Goal: Transaction & Acquisition: Download file/media

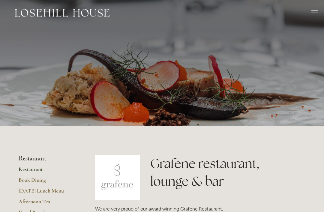
click at [315, 8] on div "Rooms Rooms Your Stay Book a stay Offers Spa About" at bounding box center [162, 13] width 312 height 26
click at [309, 14] on div "Rooms Rooms Your Stay Book a stay Offers Spa About" at bounding box center [162, 13] width 312 height 26
click at [312, 8] on div "Rooms Rooms Your Stay Book a stay Offers Spa About" at bounding box center [162, 13] width 312 height 26
click at [312, 11] on div at bounding box center [314, 10] width 7 height 1
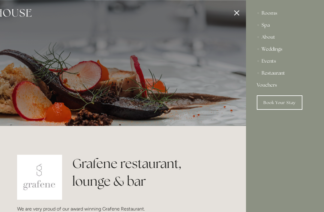
click at [265, 35] on div "About" at bounding box center [284, 37] width 56 height 12
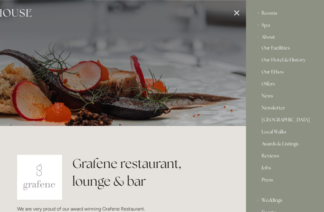
click at [236, 14] on div at bounding box center [84, 106] width 324 height 212
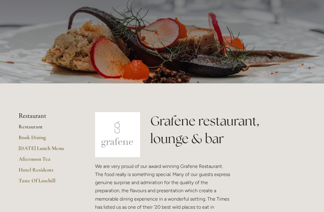
scroll to position [55, 0]
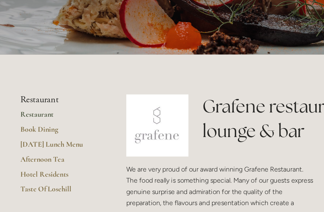
click at [19, 164] on link "Taste Of Losehill" at bounding box center [47, 169] width 57 height 11
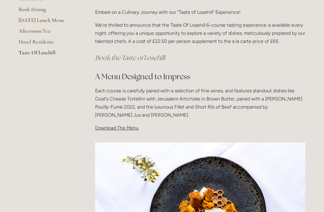
scroll to position [144, 0]
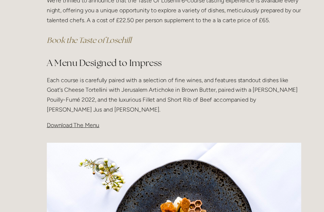
click at [95, 115] on span "Download The Menu" at bounding box center [116, 118] width 43 height 6
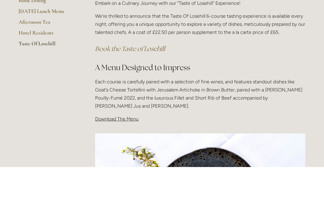
scroll to position [143, 0]
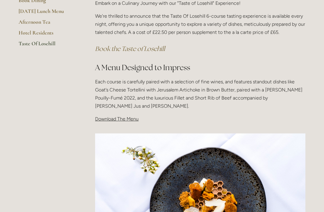
click at [108, 118] on span "Download The Menu" at bounding box center [116, 119] width 43 height 6
click at [123, 119] on span "Download The Menu" at bounding box center [116, 119] width 43 height 6
click at [123, 117] on span "Download The Menu" at bounding box center [116, 119] width 43 height 6
click at [121, 117] on span "Download The Menu" at bounding box center [116, 119] width 43 height 6
click at [122, 117] on span "Download The Menu" at bounding box center [116, 119] width 43 height 6
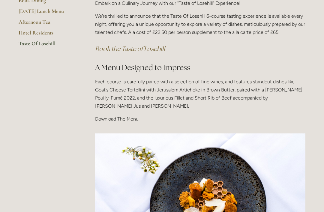
click at [123, 118] on span "Download The Menu" at bounding box center [116, 119] width 43 height 6
click at [122, 119] on span "Download The Menu" at bounding box center [116, 119] width 43 height 6
click at [108, 119] on span "Download The Menu" at bounding box center [116, 119] width 43 height 6
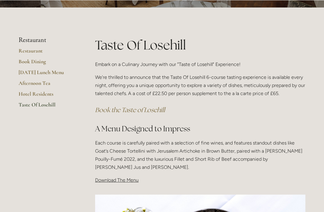
scroll to position [82, 0]
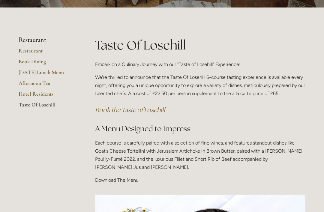
click at [28, 48] on link "Restaurant" at bounding box center [47, 52] width 57 height 11
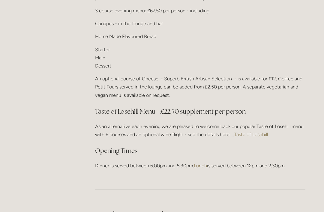
scroll to position [775, 0]
click at [246, 132] on link "Taste of Losehill" at bounding box center [251, 135] width 34 height 6
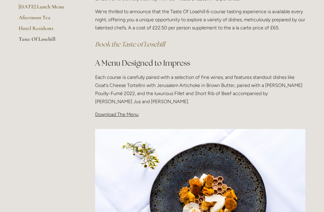
scroll to position [148, 0]
click at [107, 116] on span "Download The Menu" at bounding box center [116, 114] width 43 height 6
click at [120, 113] on span "Download The Menu" at bounding box center [116, 114] width 43 height 6
click at [119, 114] on span "Download The Menu" at bounding box center [116, 114] width 43 height 6
click at [121, 114] on span "Download The Menu" at bounding box center [116, 114] width 43 height 6
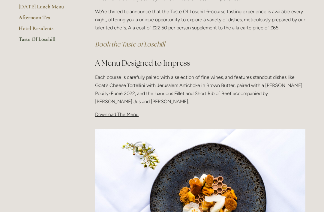
click at [120, 111] on span "Download The Menu" at bounding box center [116, 114] width 43 height 6
click at [121, 112] on span "Download The Menu" at bounding box center [116, 114] width 43 height 6
click at [121, 116] on span "Download The Menu" at bounding box center [116, 114] width 43 height 6
click at [120, 112] on span "Download The Menu" at bounding box center [116, 114] width 43 height 6
click at [121, 114] on span "Download The Menu" at bounding box center [116, 114] width 43 height 6
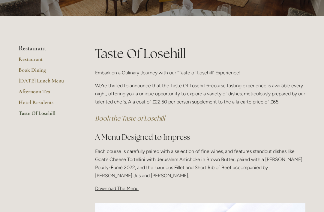
scroll to position [73, 0]
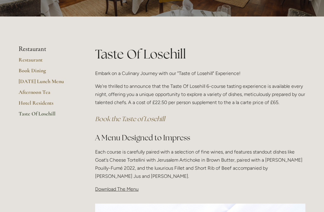
click at [108, 188] on span "Download The Menu" at bounding box center [116, 189] width 43 height 6
click at [117, 191] on span "Download The Menu" at bounding box center [116, 189] width 43 height 6
click at [119, 189] on span "Download The Menu" at bounding box center [116, 189] width 43 height 6
click at [118, 191] on p "Download The Menu" at bounding box center [200, 189] width 210 height 8
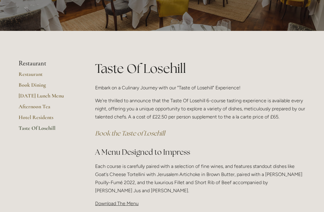
scroll to position [0, 0]
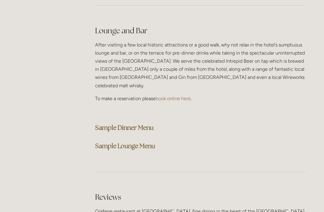
scroll to position [1506, 0]
click at [103, 123] on strong "Sample Dinner Menu" at bounding box center [124, 127] width 58 height 8
